Goal: Task Accomplishment & Management: Manage account settings

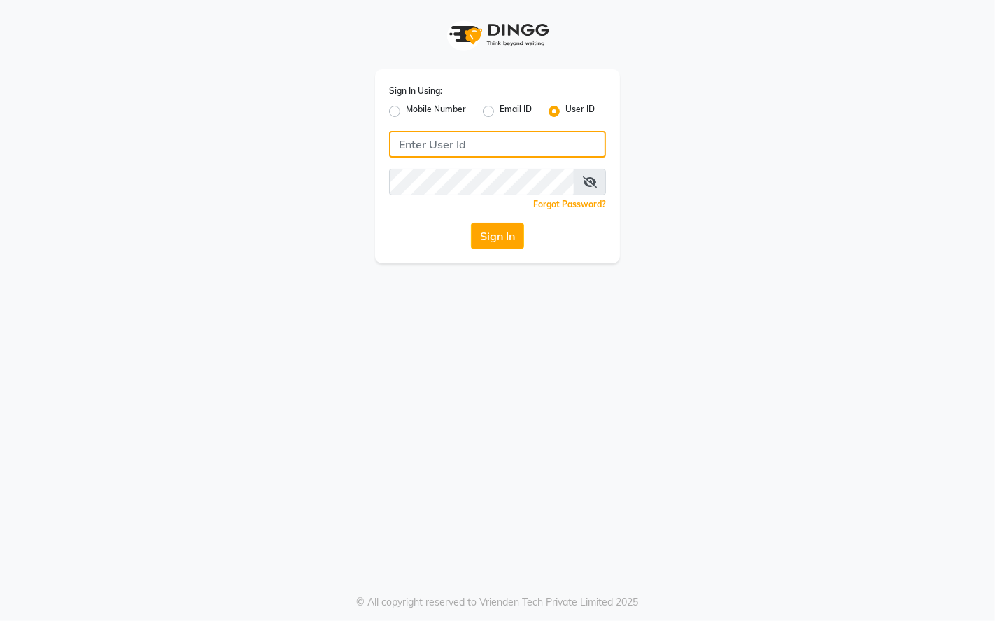
type input "9769624779"
click at [406, 114] on label "Mobile Number" at bounding box center [436, 111] width 60 height 17
click at [406, 112] on input "Mobile Number" at bounding box center [410, 107] width 9 height 9
radio input "true"
radio input "false"
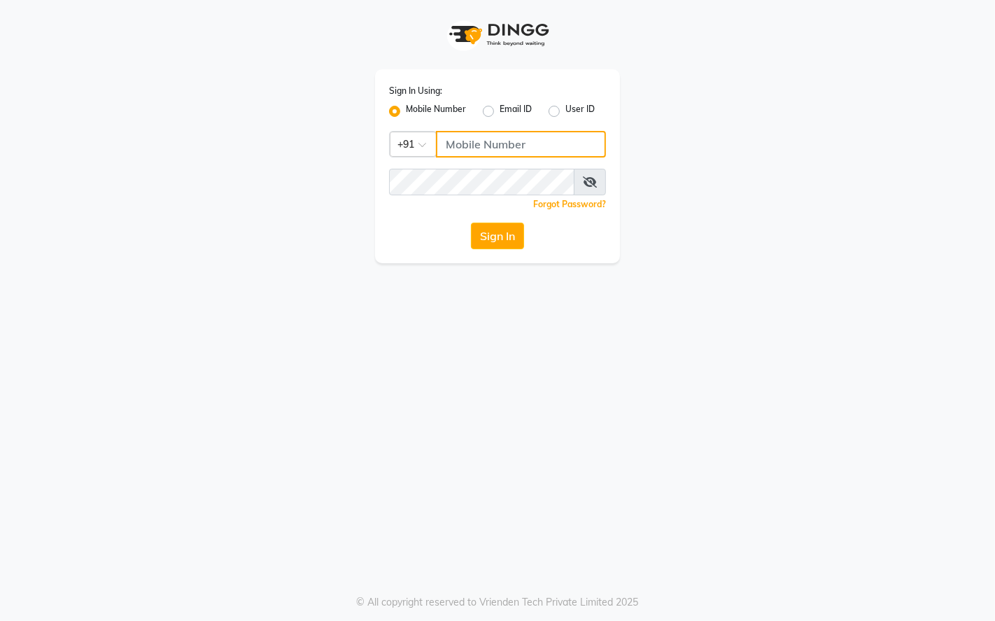
click at [490, 142] on input "Username" at bounding box center [521, 144] width 170 height 27
type input "9769624779"
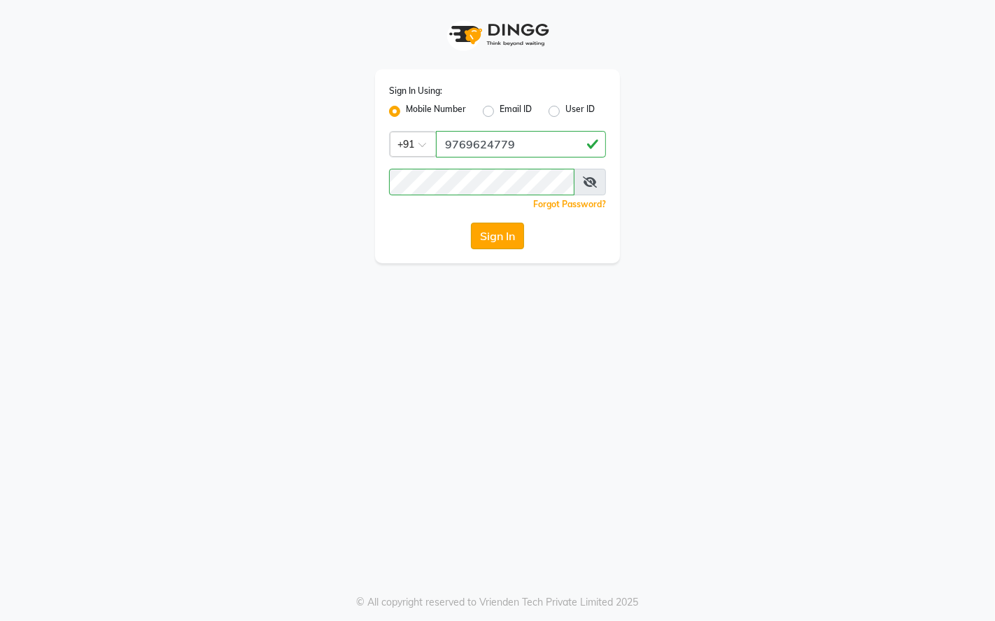
click at [493, 232] on button "Sign In" at bounding box center [497, 236] width 53 height 27
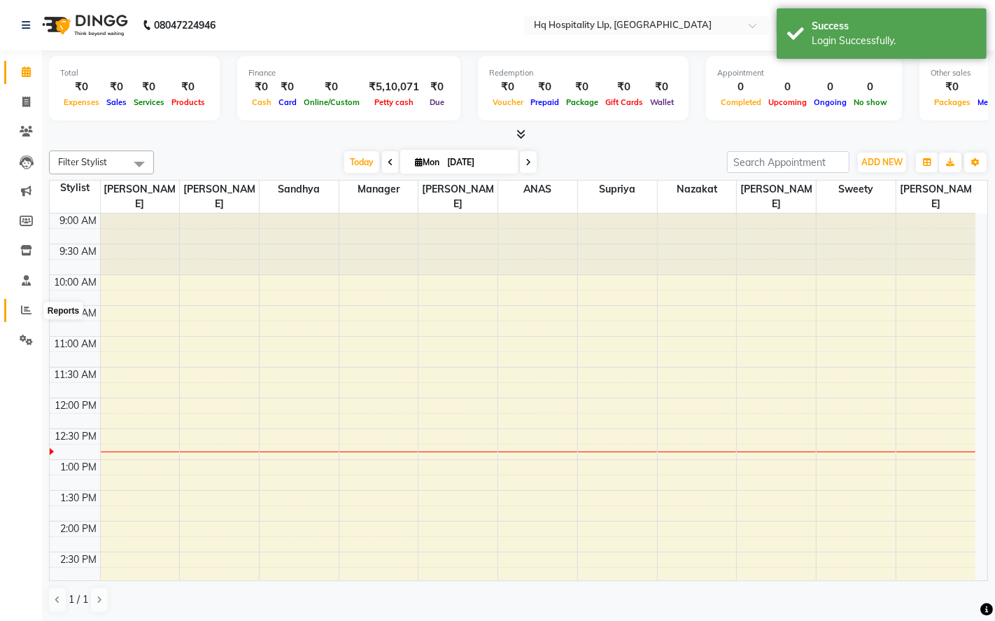
click at [22, 309] on icon at bounding box center [26, 309] width 10 height 10
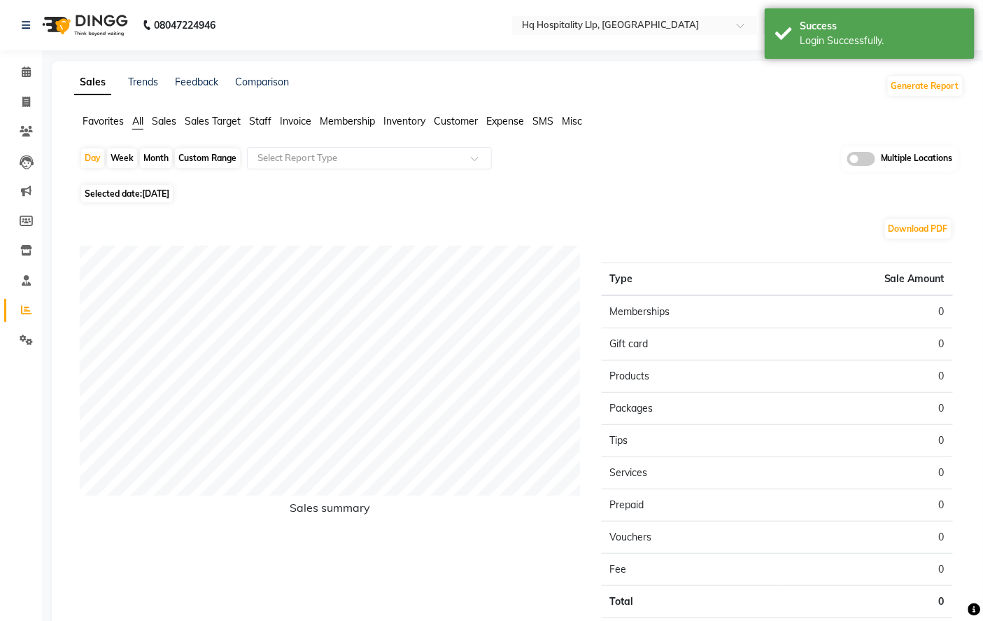
click at [259, 115] on span "Staff" at bounding box center [260, 121] width 22 height 13
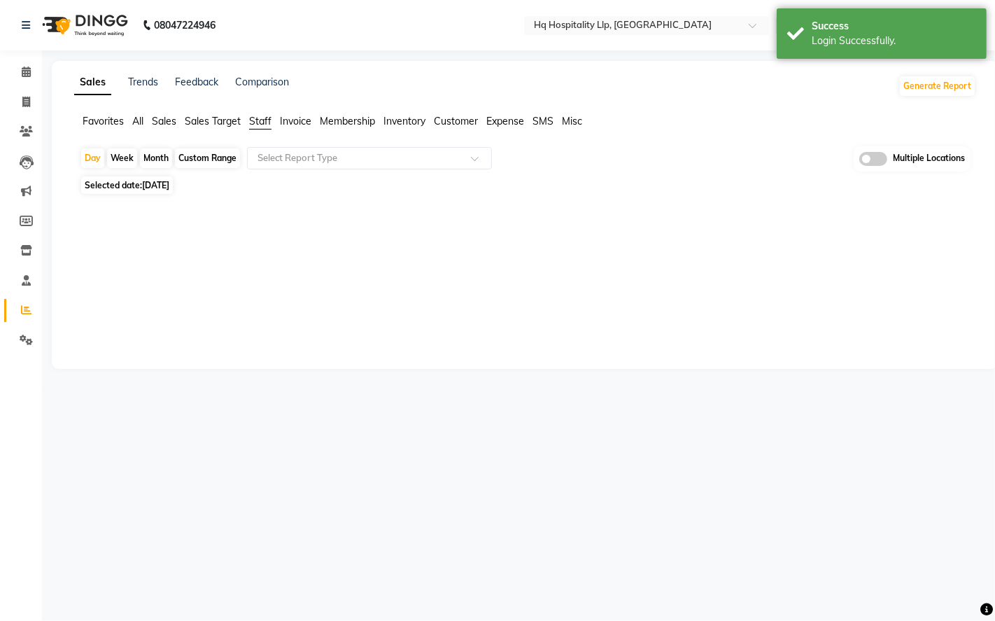
click at [164, 154] on div "Month" at bounding box center [156, 158] width 32 height 20
select select "9"
select select "2025"
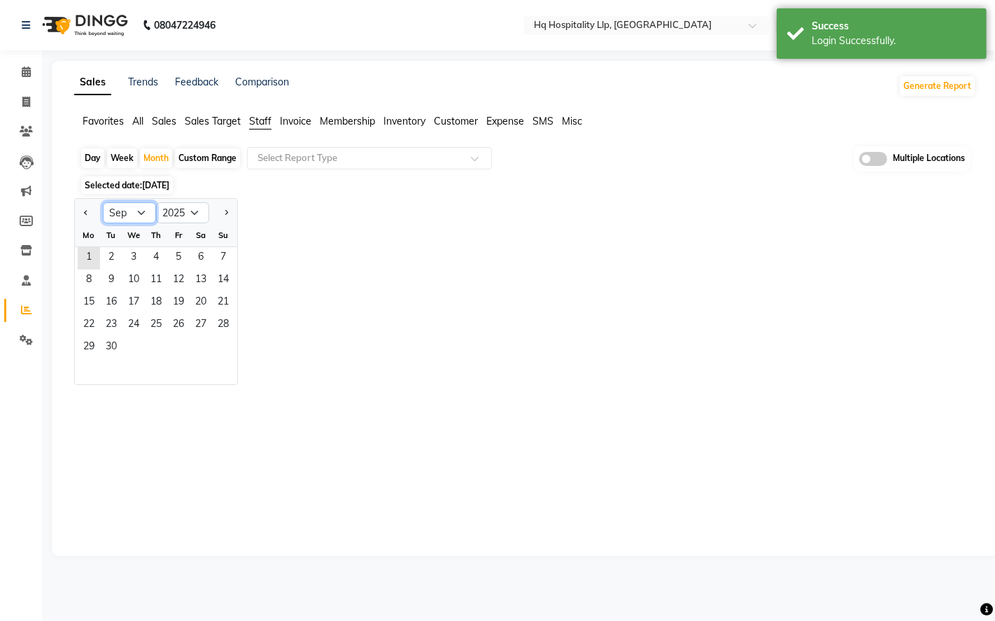
click at [145, 213] on select "Jan Feb Mar Apr May Jun Jul Aug Sep Oct Nov Dec" at bounding box center [129, 212] width 53 height 21
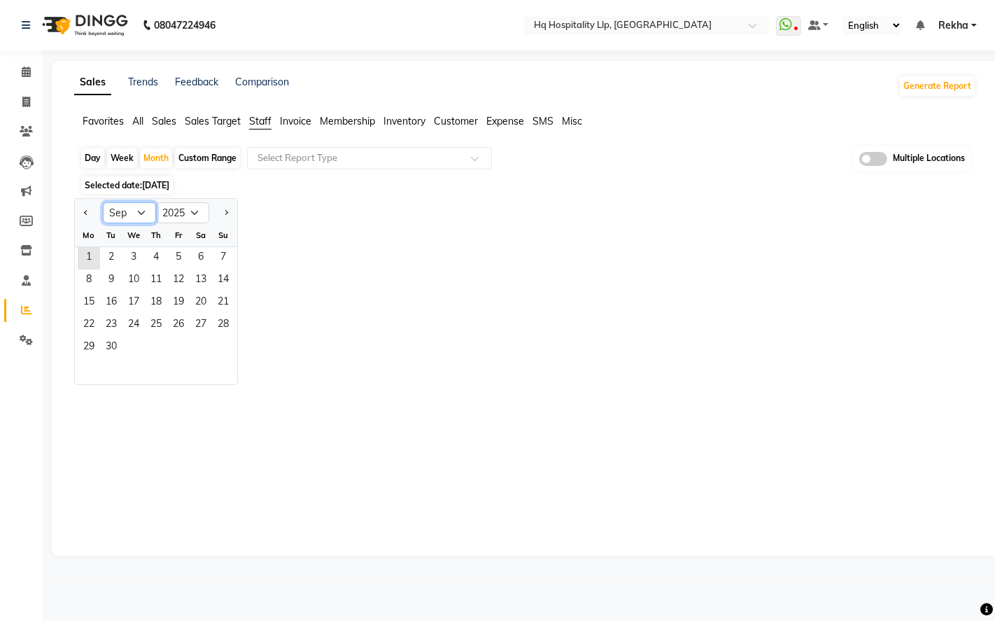
select select "8"
click at [103, 202] on select "Jan Feb Mar Apr May Jun Jul Aug Sep Oct Nov Dec" at bounding box center [129, 212] width 53 height 21
click at [182, 255] on span "1" at bounding box center [178, 258] width 22 height 22
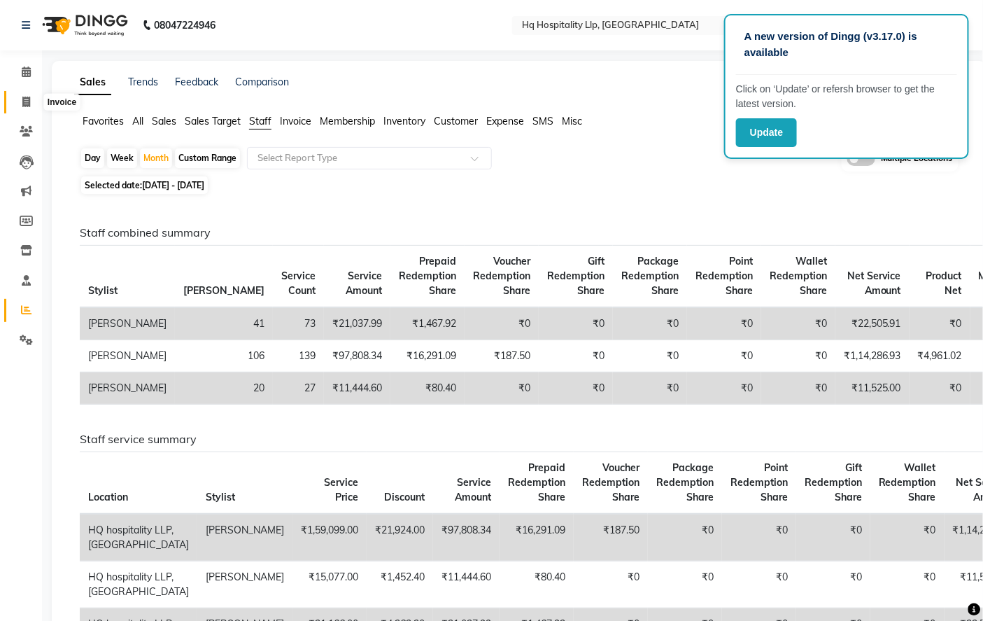
click at [22, 107] on icon at bounding box center [26, 102] width 8 height 10
select select "7197"
select select "service"
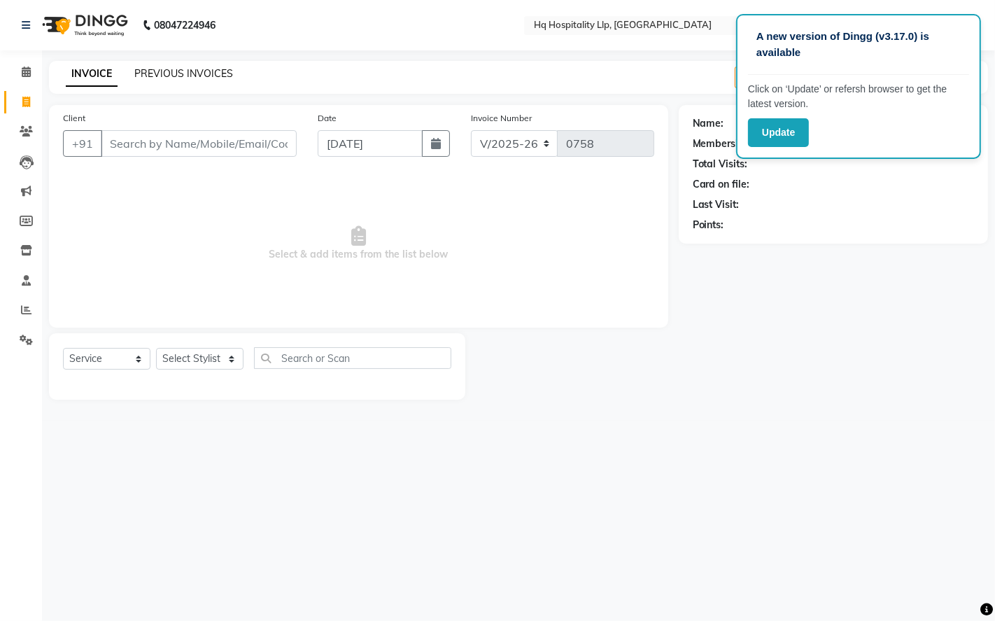
click at [187, 70] on link "PREVIOUS INVOICES" at bounding box center [183, 73] width 99 height 13
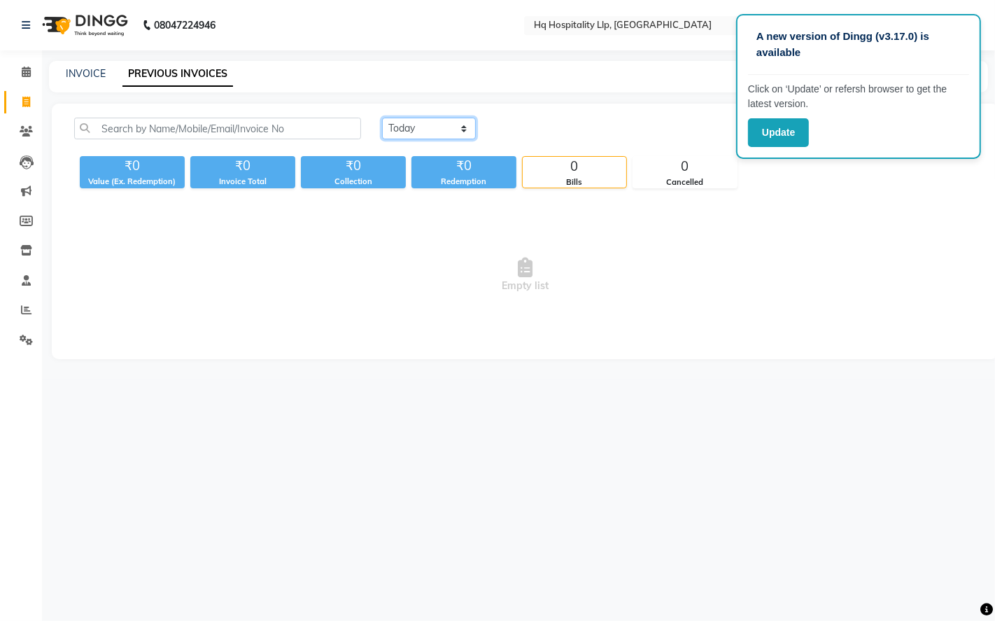
click at [451, 129] on select "Today Yesterday Custom Range" at bounding box center [429, 129] width 94 height 22
select select "yesterday"
click at [382, 118] on select "Today Yesterday Custom Range" at bounding box center [429, 129] width 94 height 22
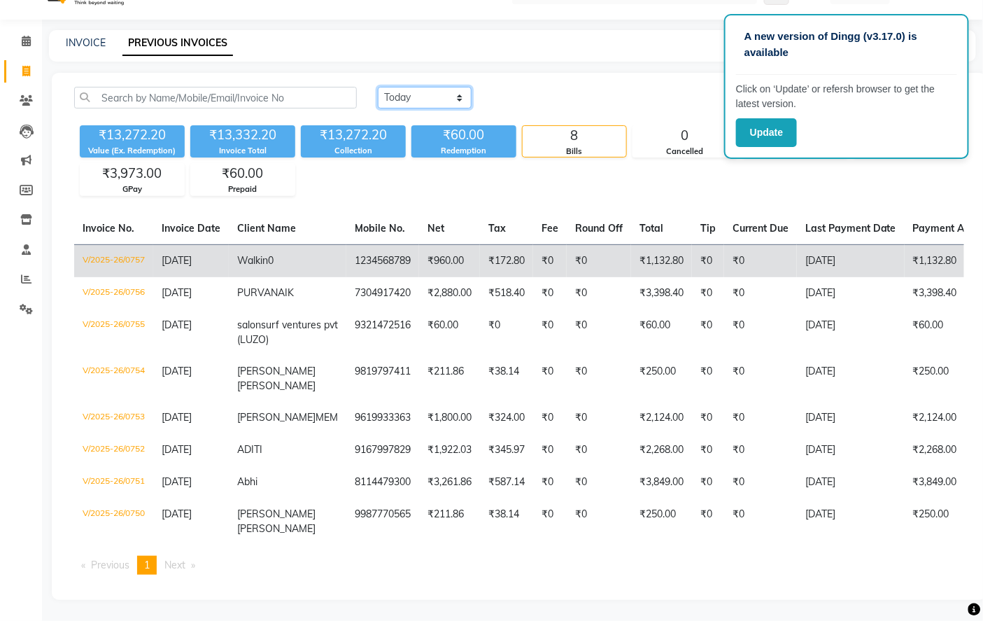
scroll to position [84, 0]
click at [296, 244] on td "Walkin 0" at bounding box center [288, 260] width 118 height 33
click at [346, 244] on td "1234568789" at bounding box center [382, 260] width 73 height 33
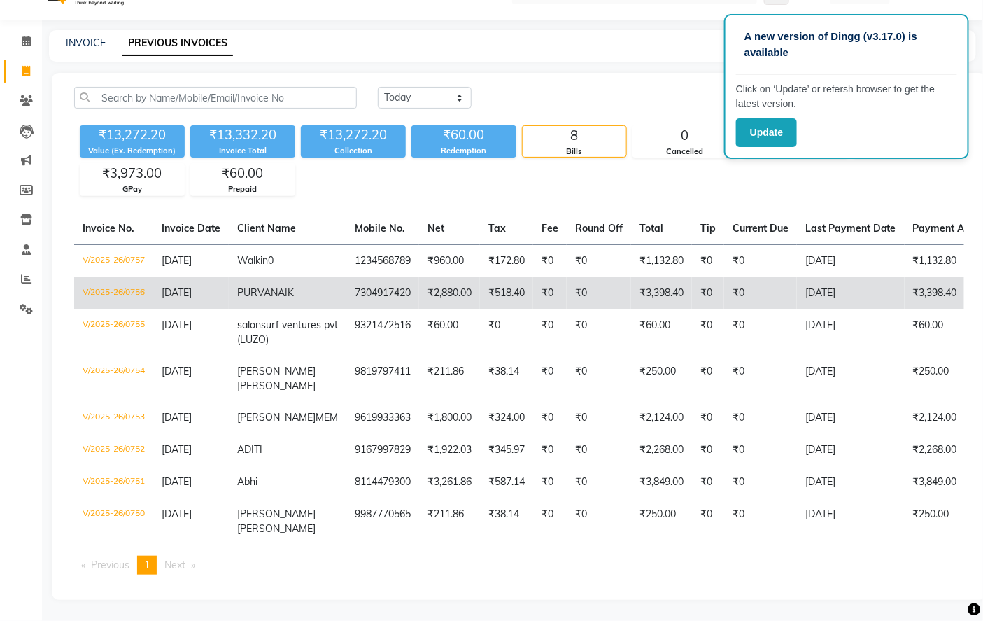
click at [346, 277] on td "7304917420" at bounding box center [382, 293] width 73 height 32
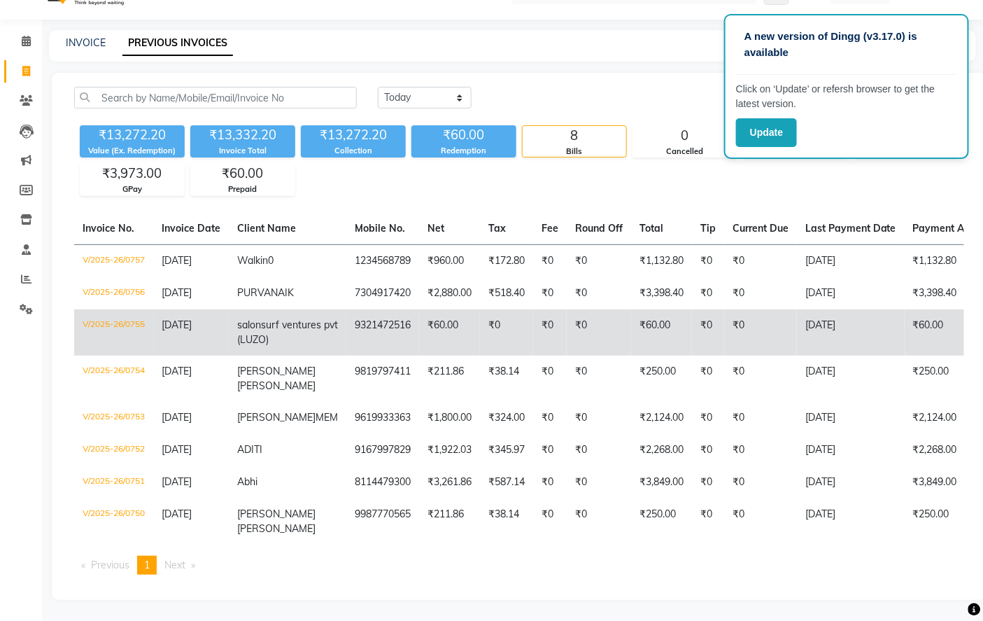
click at [349, 309] on td "9321472516" at bounding box center [382, 332] width 73 height 46
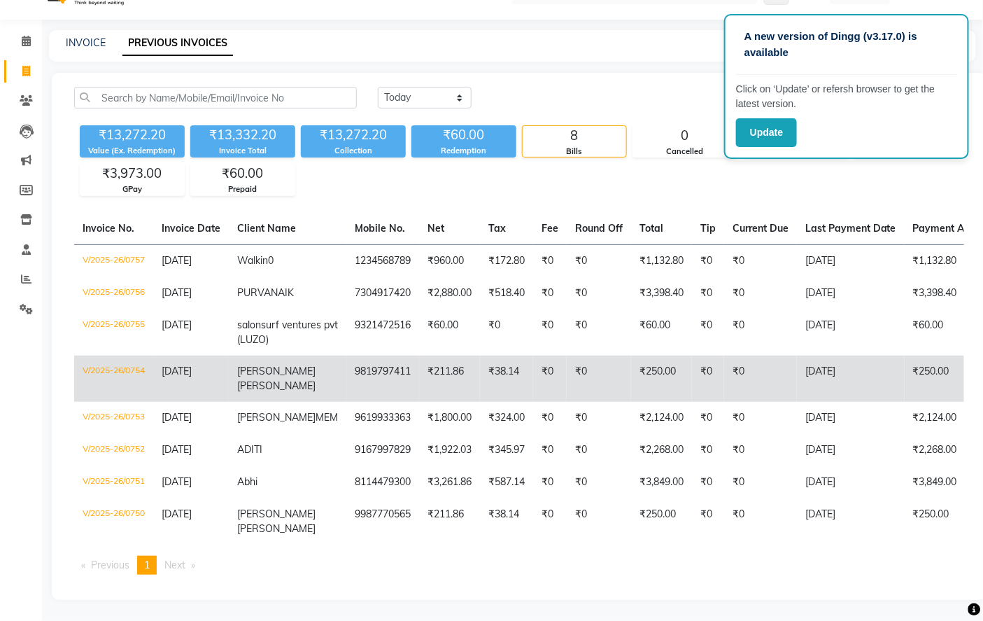
click at [428, 356] on td "₹211.86" at bounding box center [449, 379] width 61 height 46
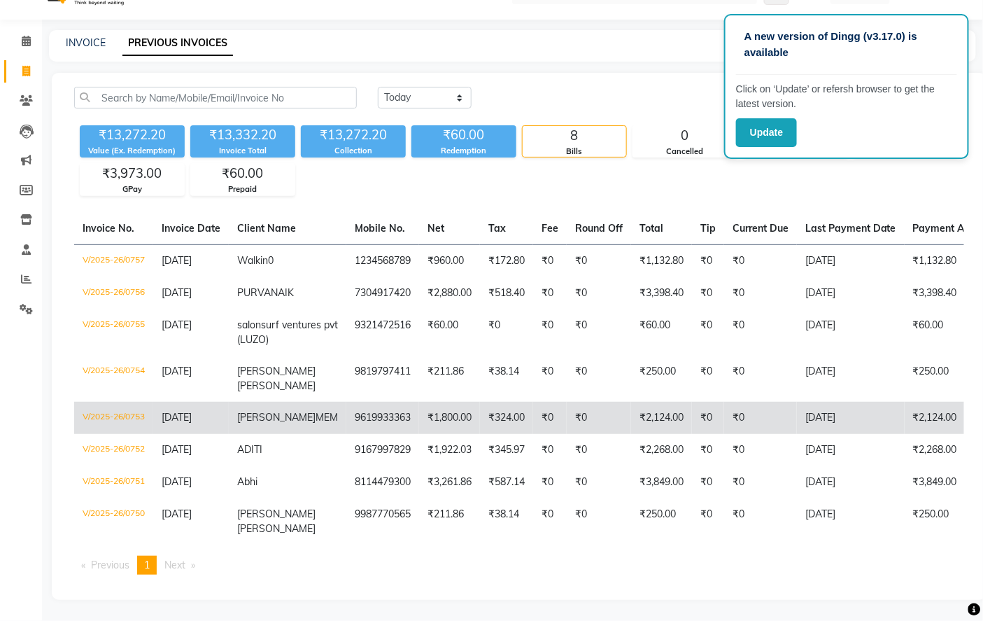
click at [374, 402] on td "9619933363" at bounding box center [382, 418] width 73 height 32
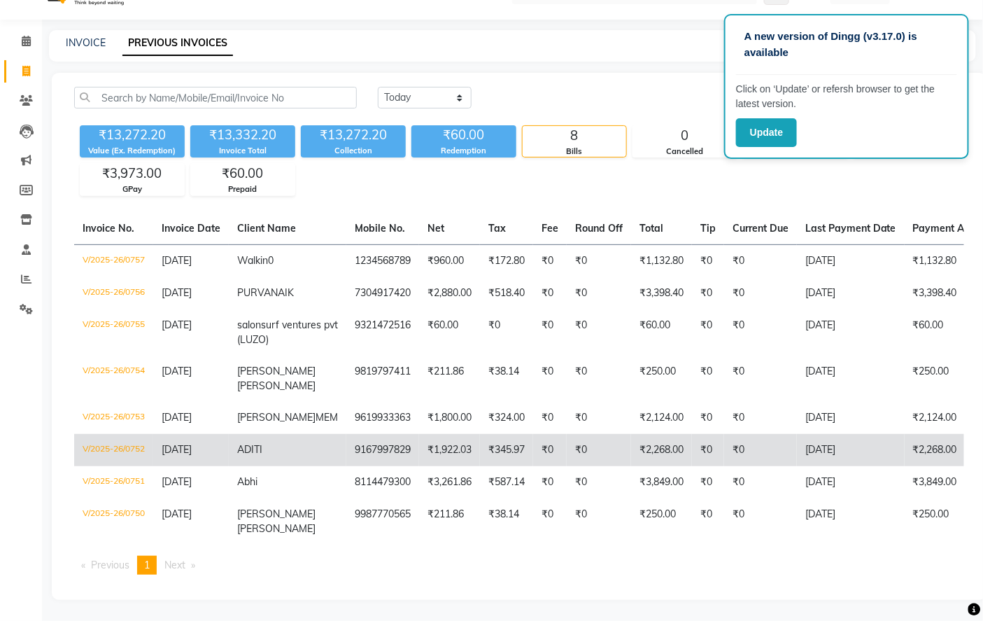
click at [278, 435] on td "ADITI" at bounding box center [288, 450] width 118 height 32
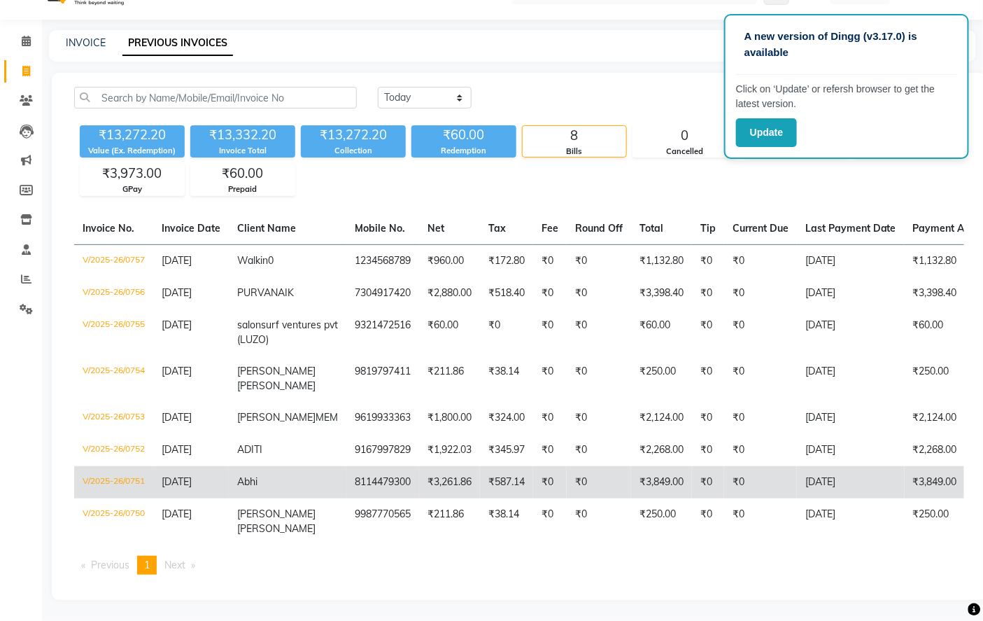
click at [291, 478] on td "Abhi" at bounding box center [288, 482] width 118 height 32
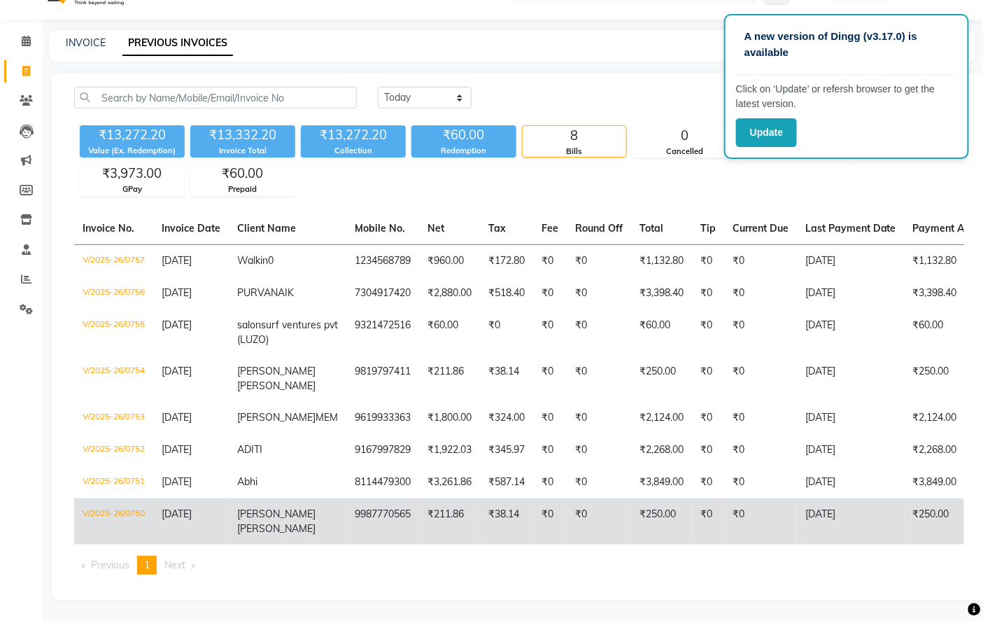
click at [279, 520] on td "Devendra Parab" at bounding box center [288, 521] width 118 height 46
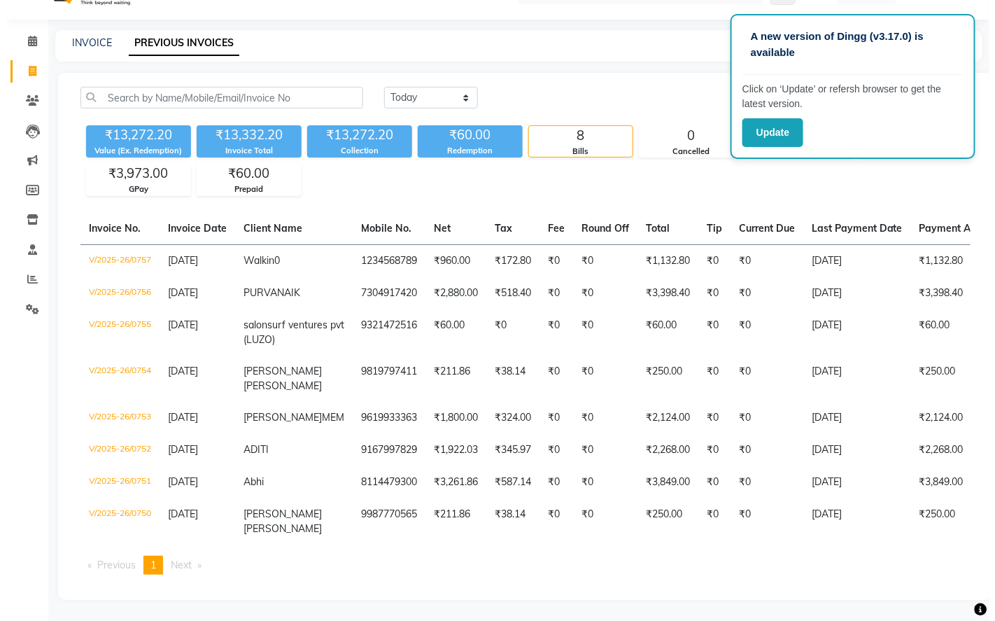
scroll to position [0, 0]
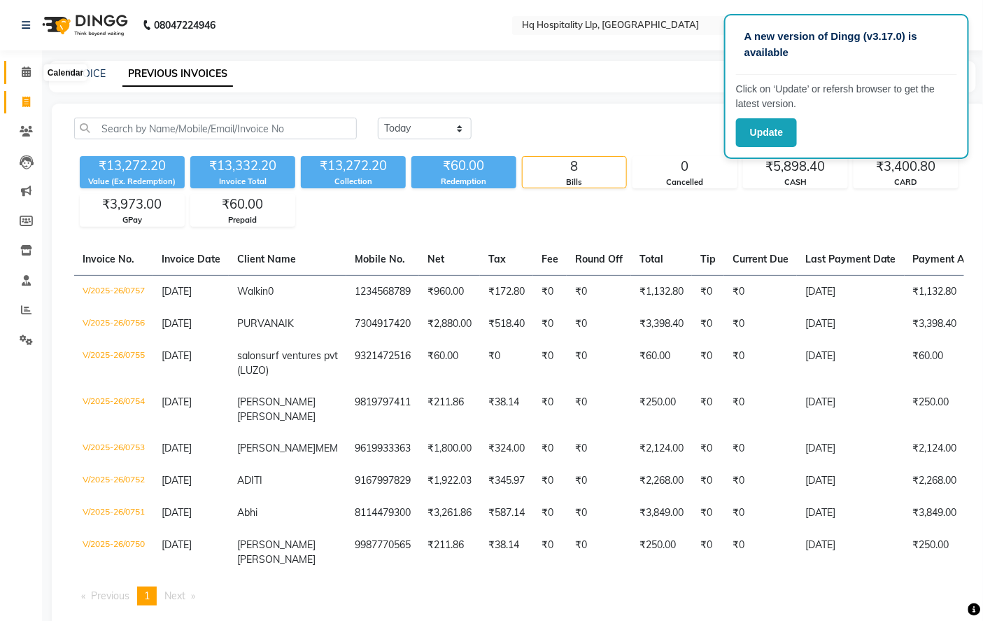
click at [24, 72] on icon at bounding box center [26, 71] width 9 height 10
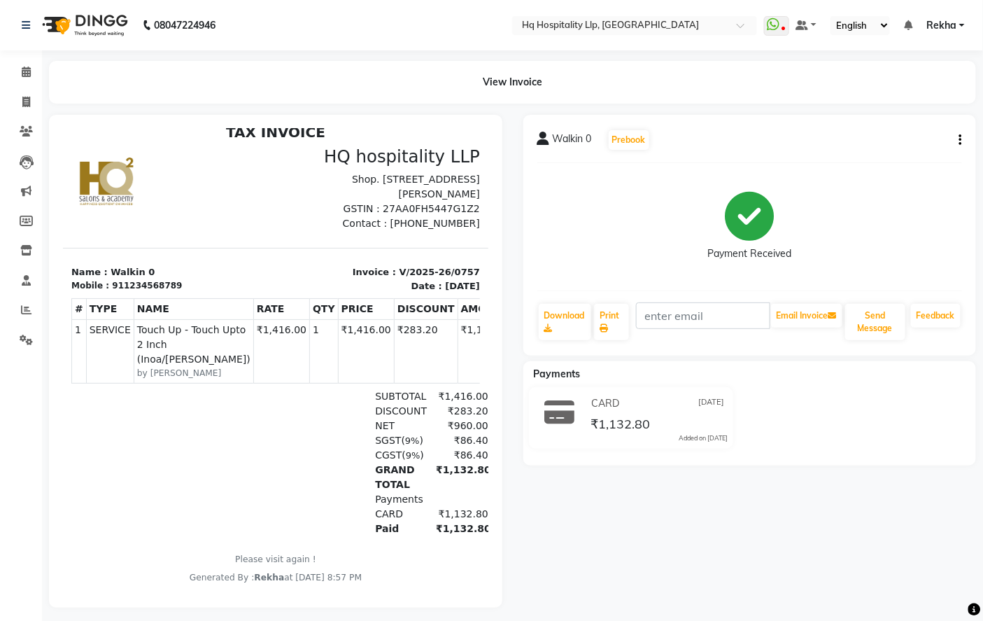
scroll to position [25, 0]
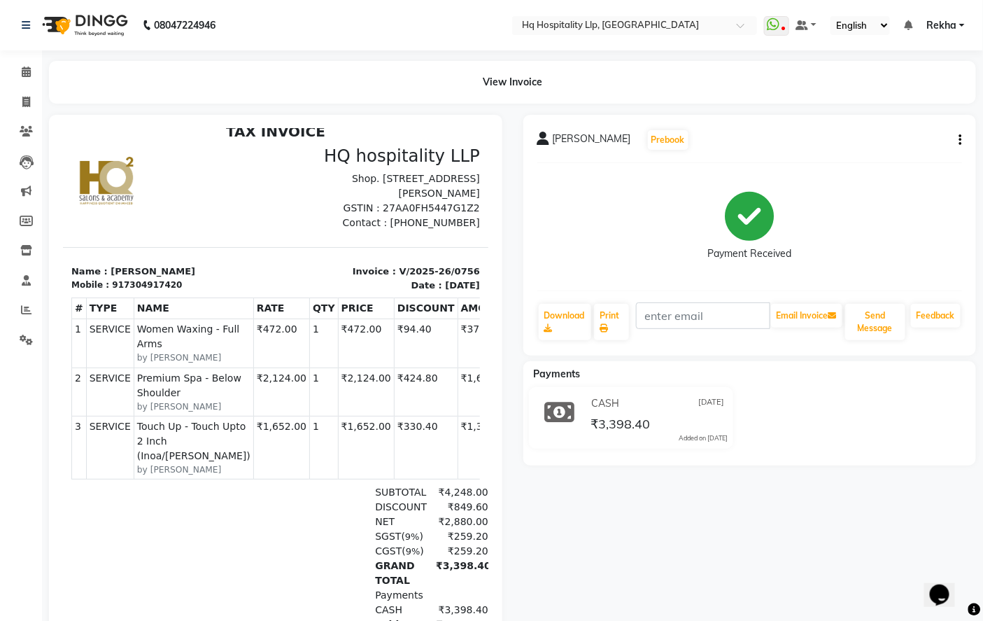
scroll to position [26, 0]
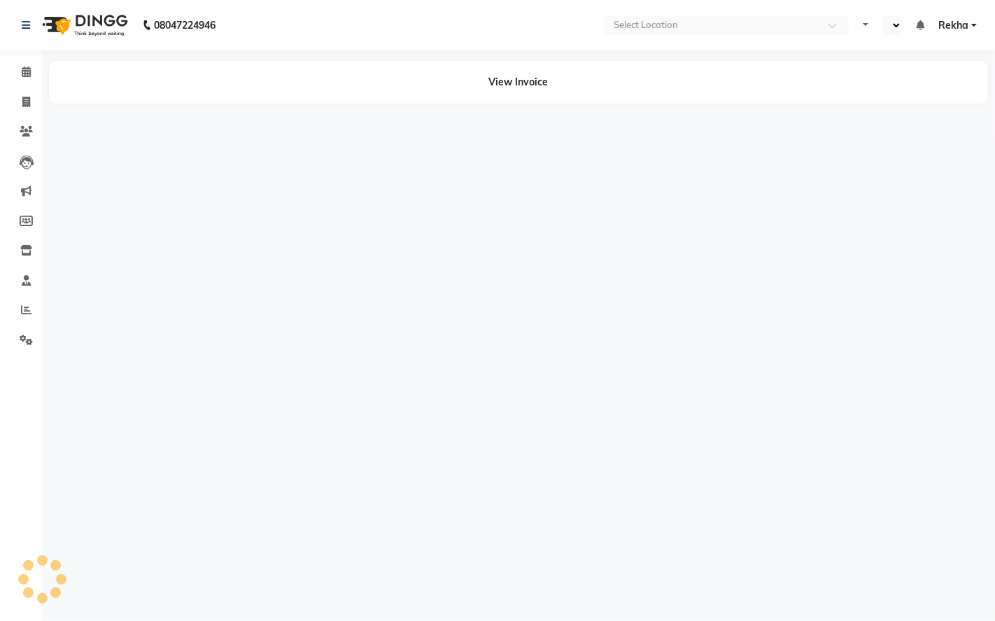
select select "en"
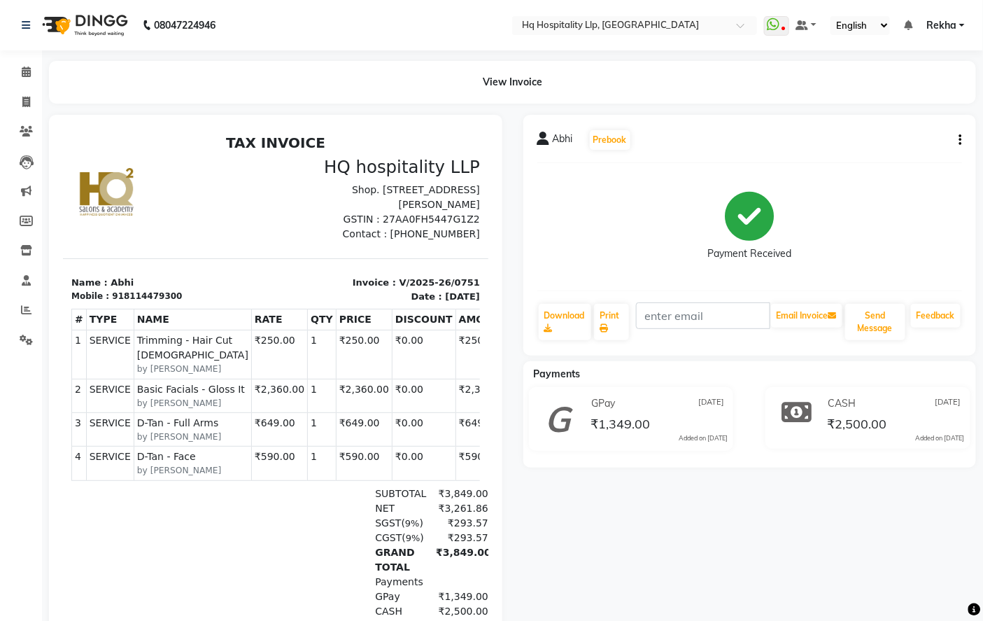
scroll to position [10, 0]
